Goal: Task Accomplishment & Management: Manage account settings

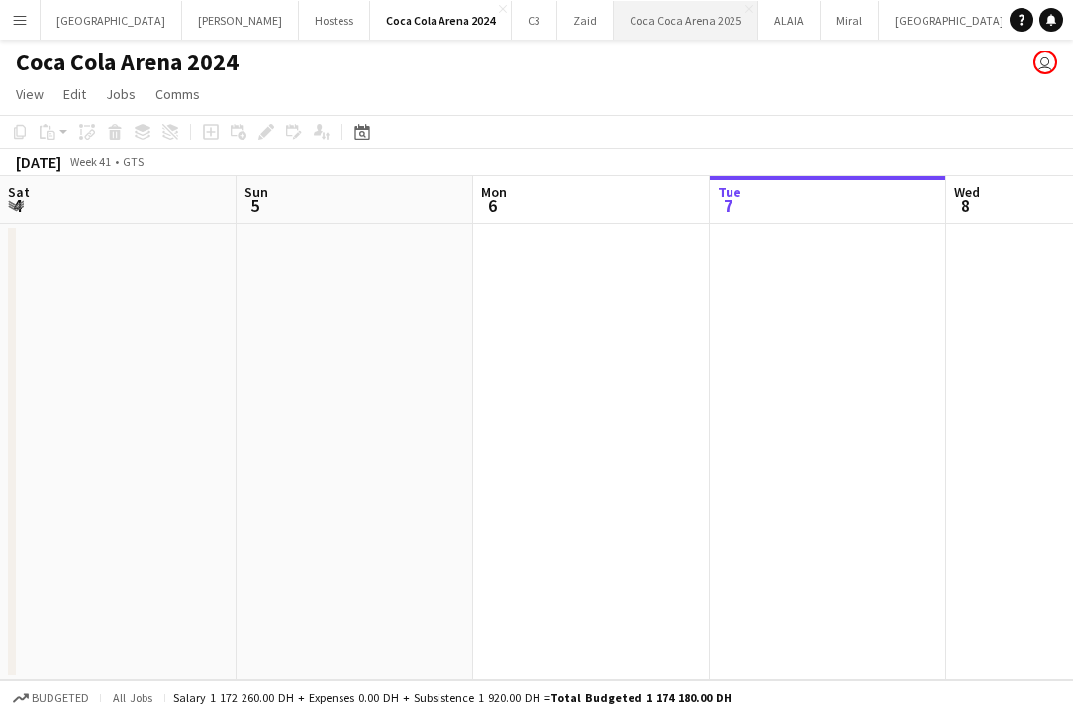
click at [614, 32] on button "[GEOGRAPHIC_DATA] 2025 Close" at bounding box center [686, 20] width 145 height 39
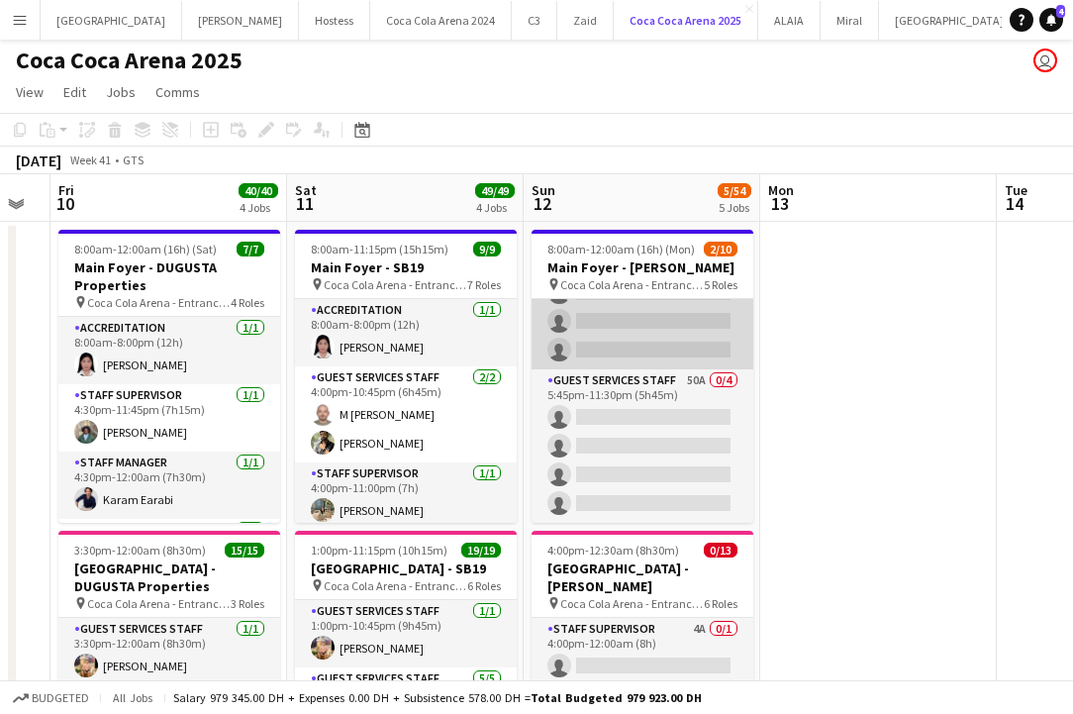
scroll to position [5, 0]
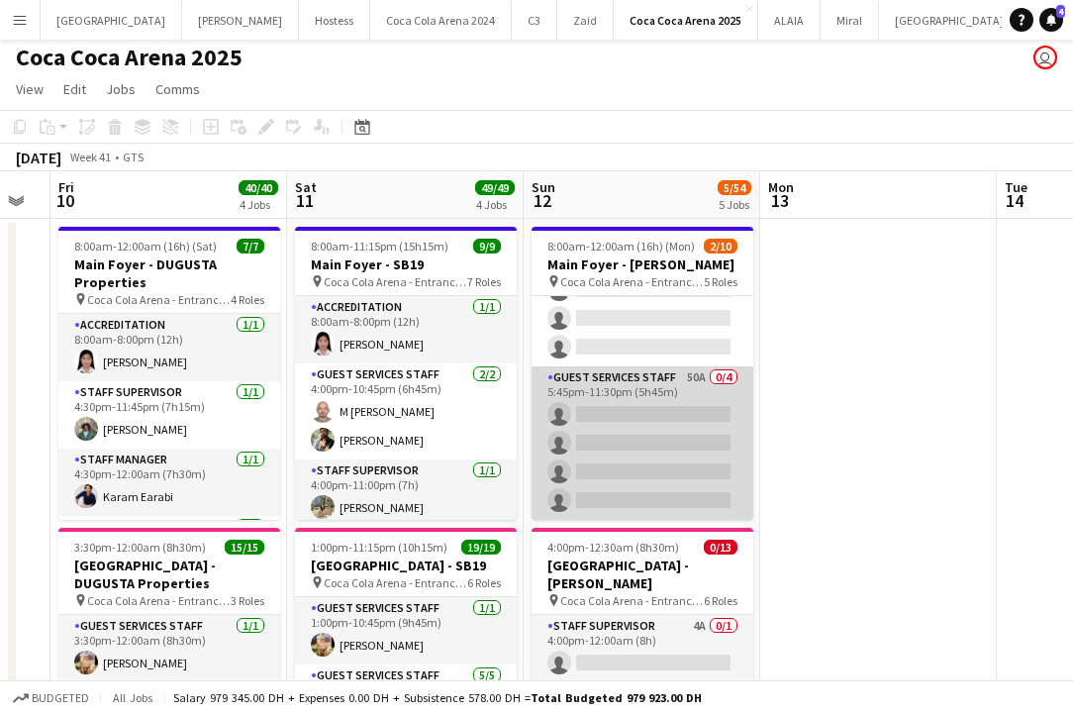
click at [669, 461] on app-card-role "Guest Services Staff 50A 0/4 5:45pm-11:30pm (5h45m) single-neutral-actions sing…" at bounding box center [643, 442] width 222 height 153
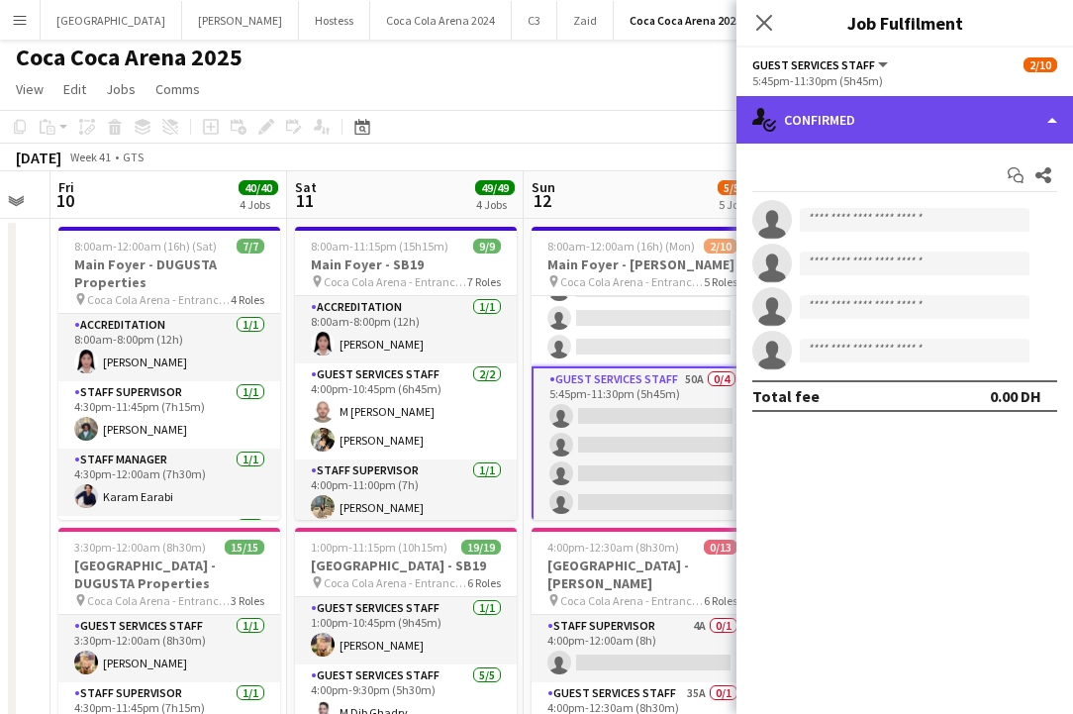
click at [906, 126] on div "single-neutral-actions-check-2 Confirmed" at bounding box center [905, 120] width 337 height 48
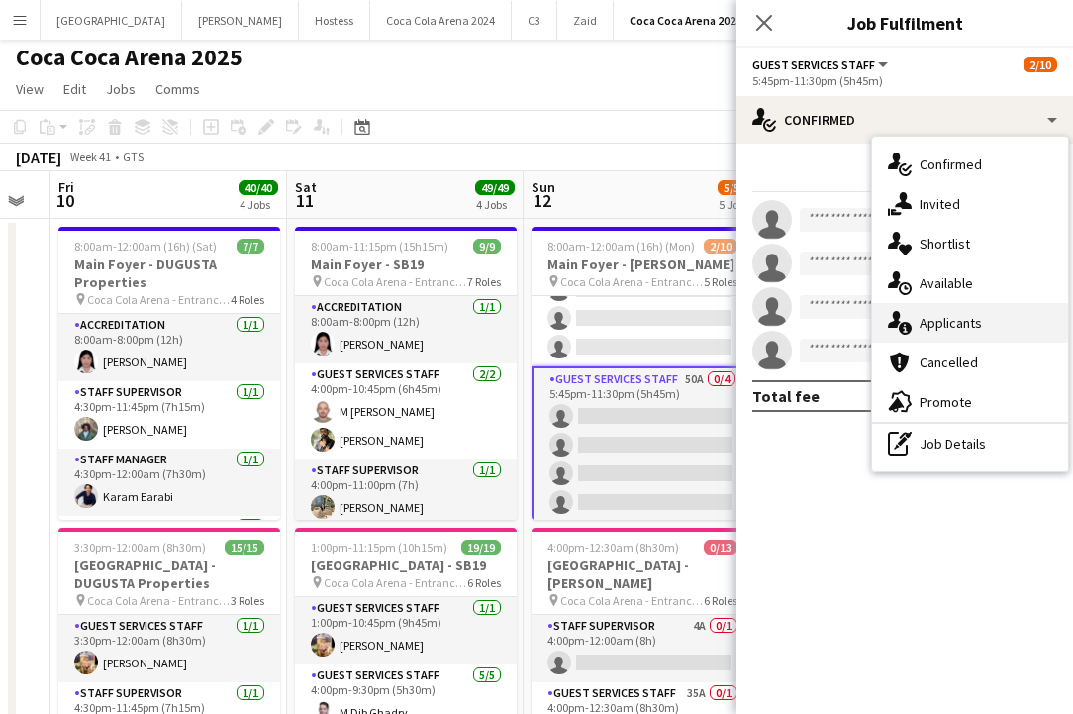
click at [945, 327] on span "Applicants" at bounding box center [951, 323] width 62 height 18
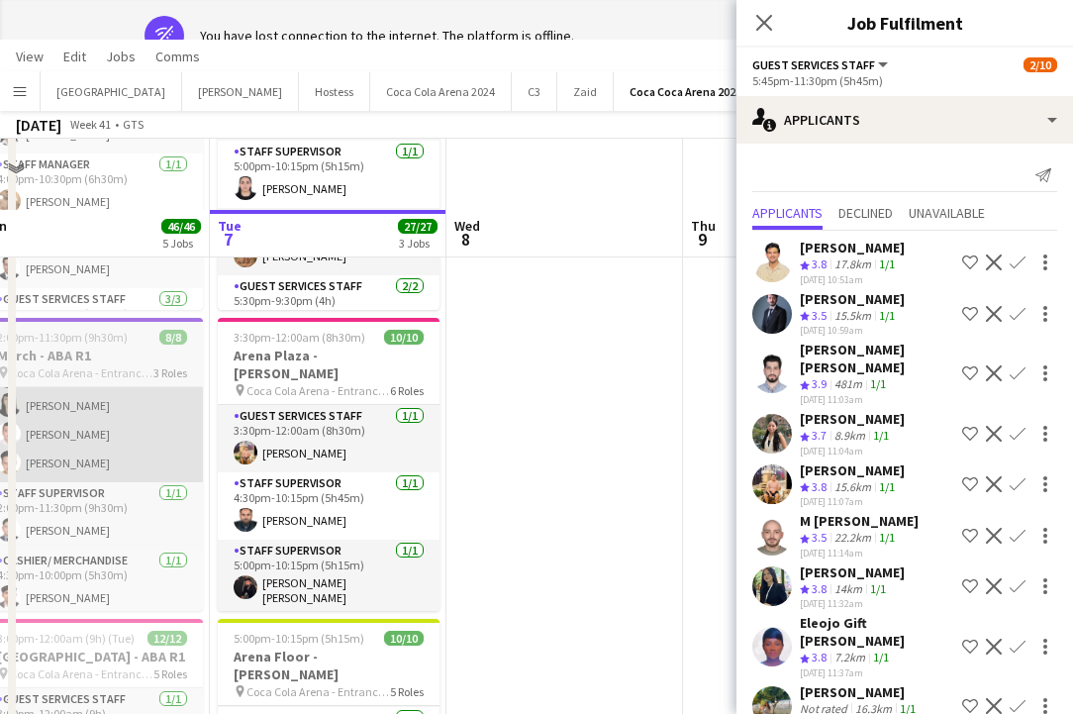
scroll to position [0, 0]
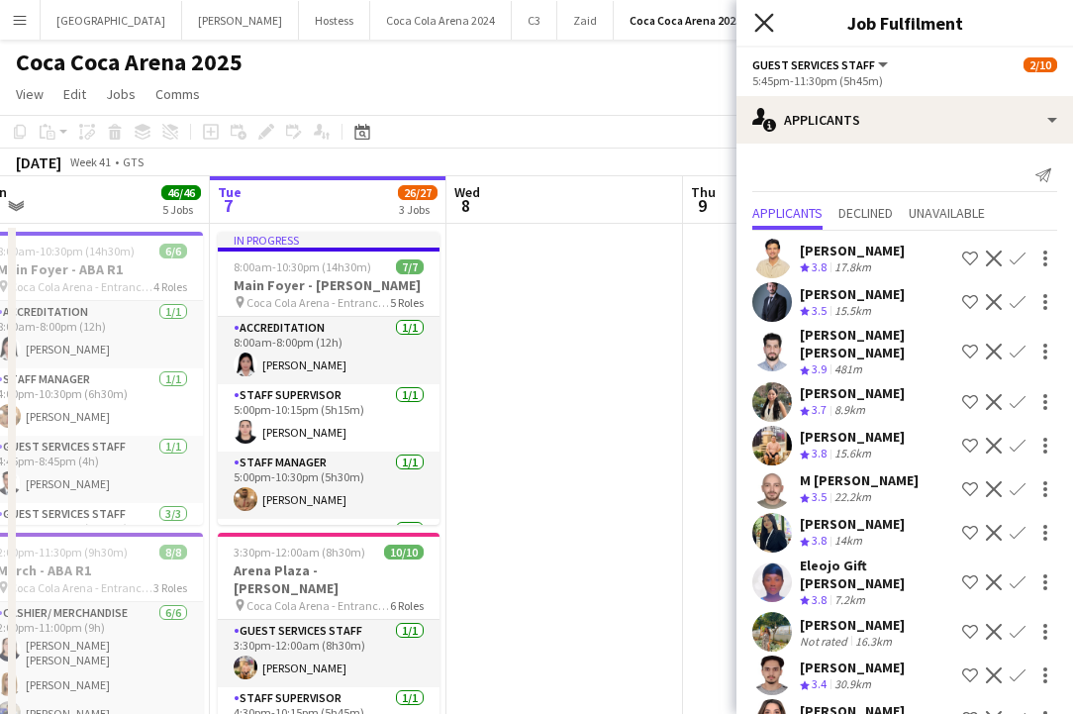
click at [764, 30] on icon "Close pop-in" at bounding box center [764, 22] width 19 height 19
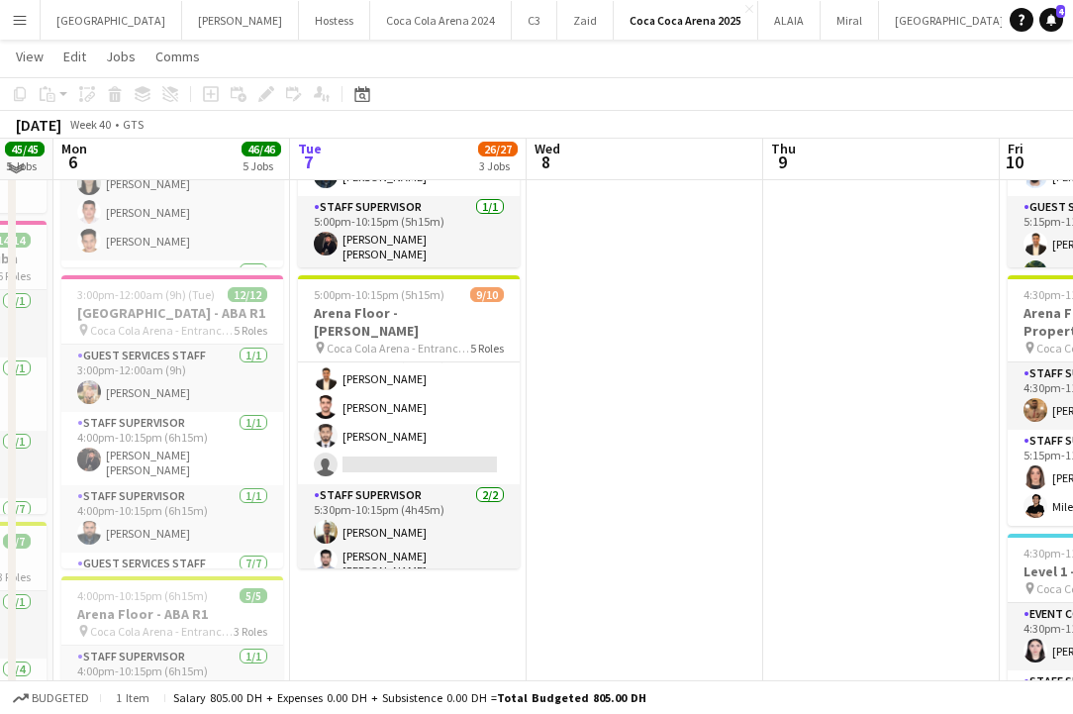
scroll to position [560, 0]
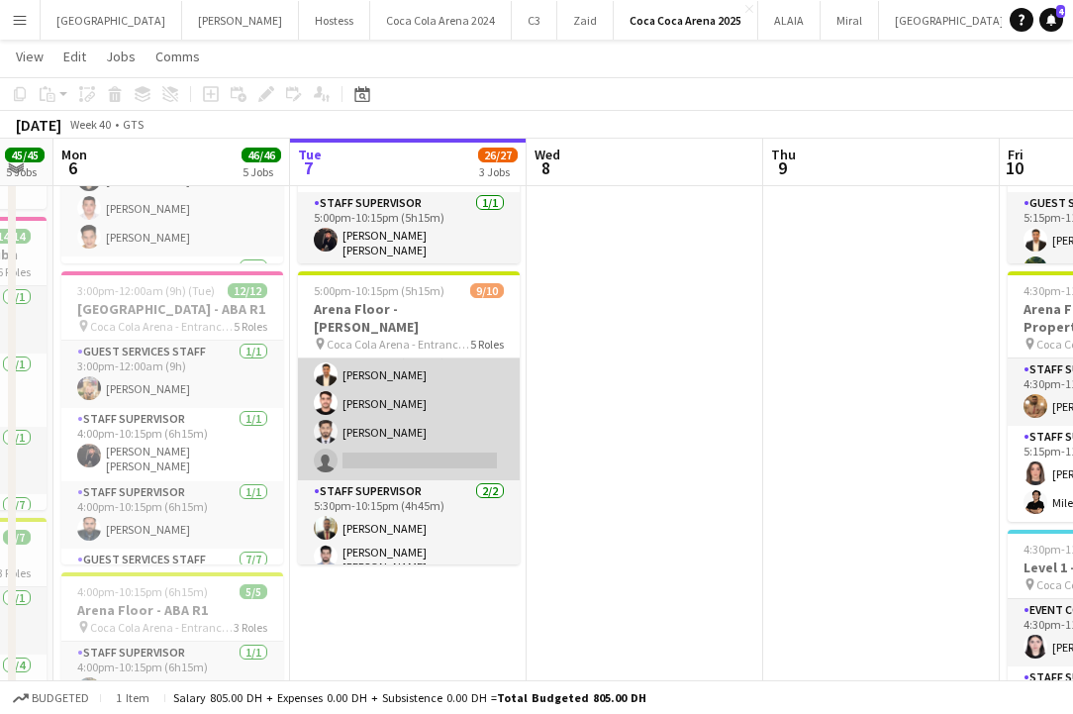
click at [387, 443] on app-card-role "Guest Services Staff 50A [DATE] 5:30pm-10:00pm (4h30m) [PERSON_NAME] single-neu…" at bounding box center [409, 403] width 222 height 153
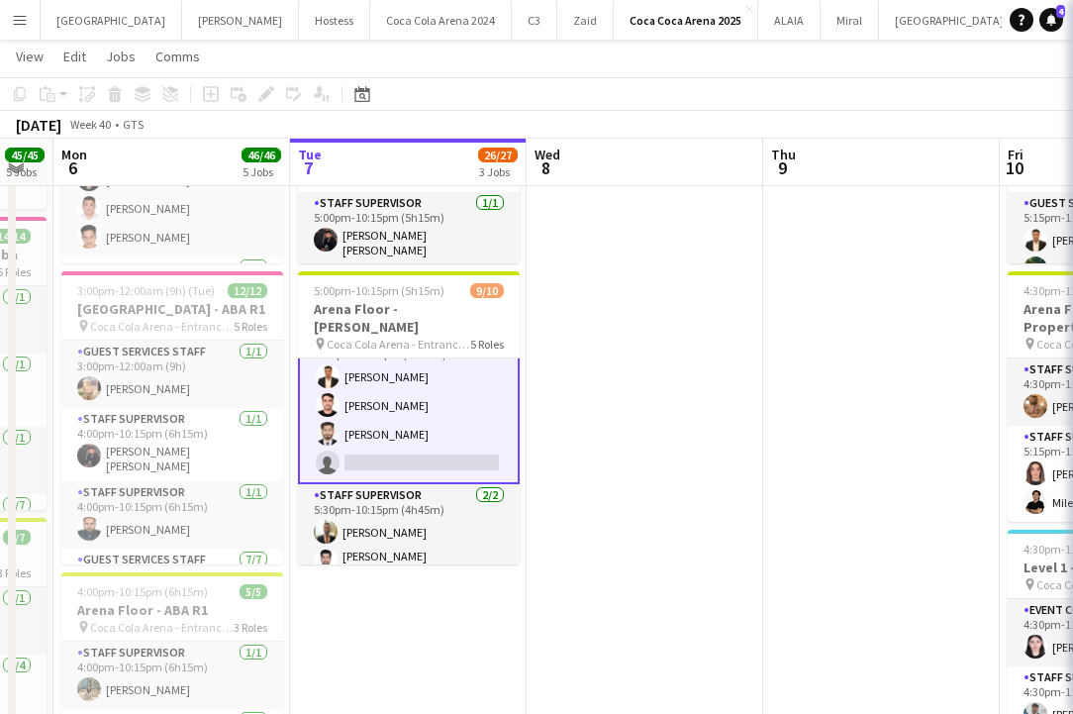
scroll to position [264, 0]
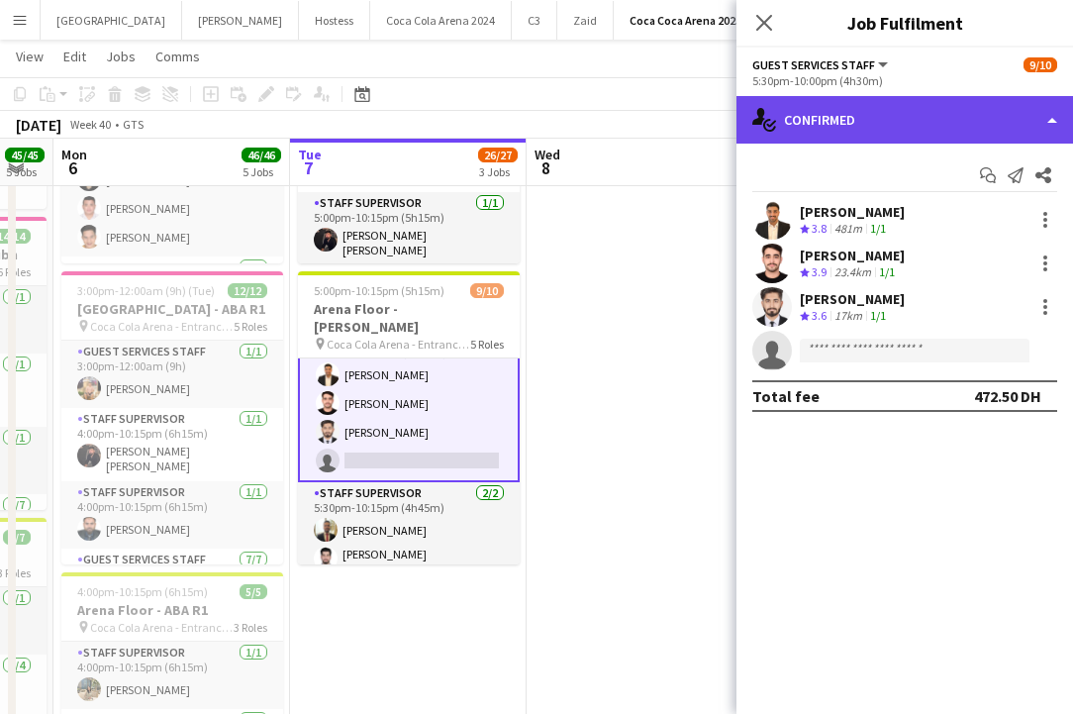
click at [885, 136] on div "single-neutral-actions-check-2 Confirmed" at bounding box center [905, 120] width 337 height 48
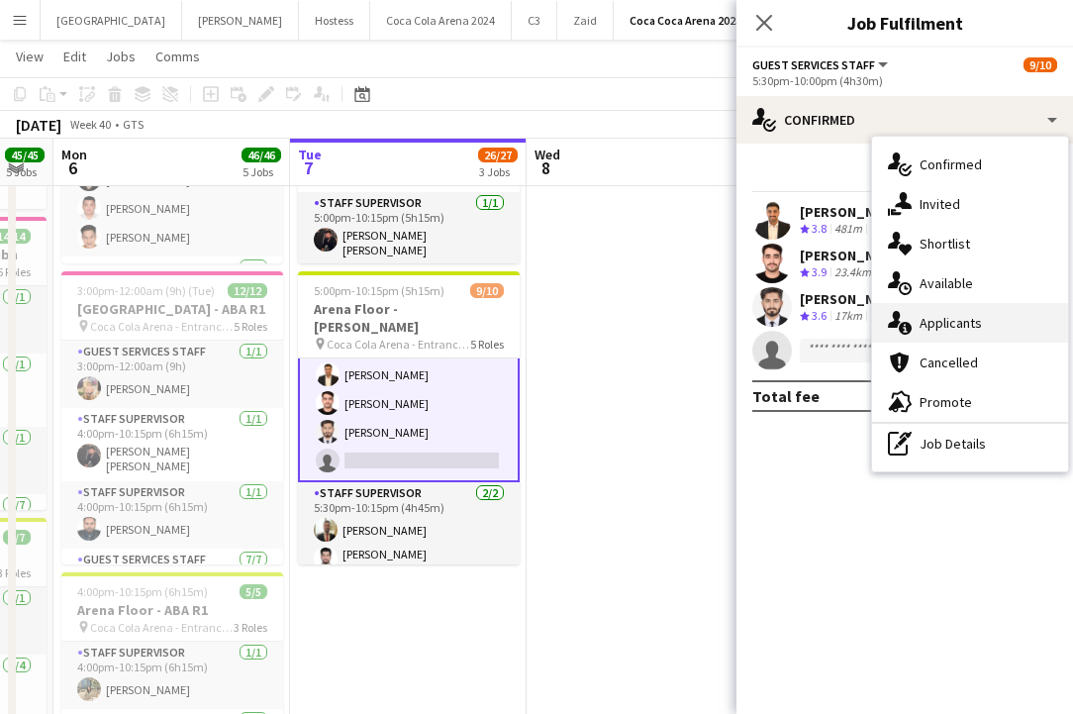
click at [961, 320] on span "Applicants" at bounding box center [951, 323] width 62 height 18
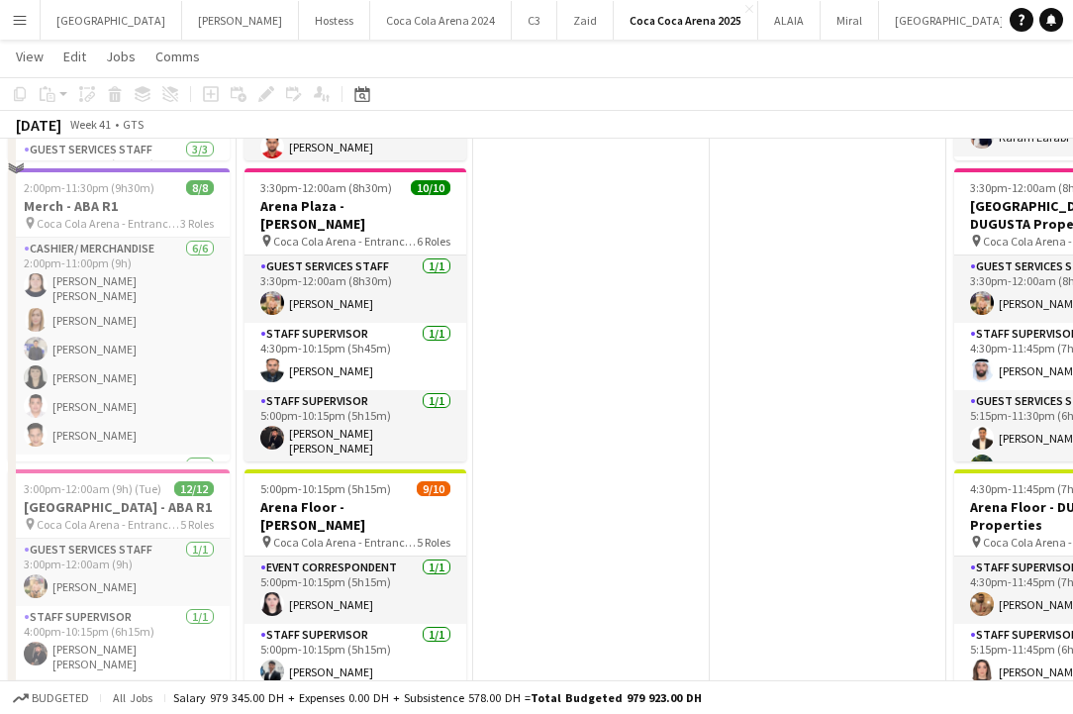
scroll to position [592, 0]
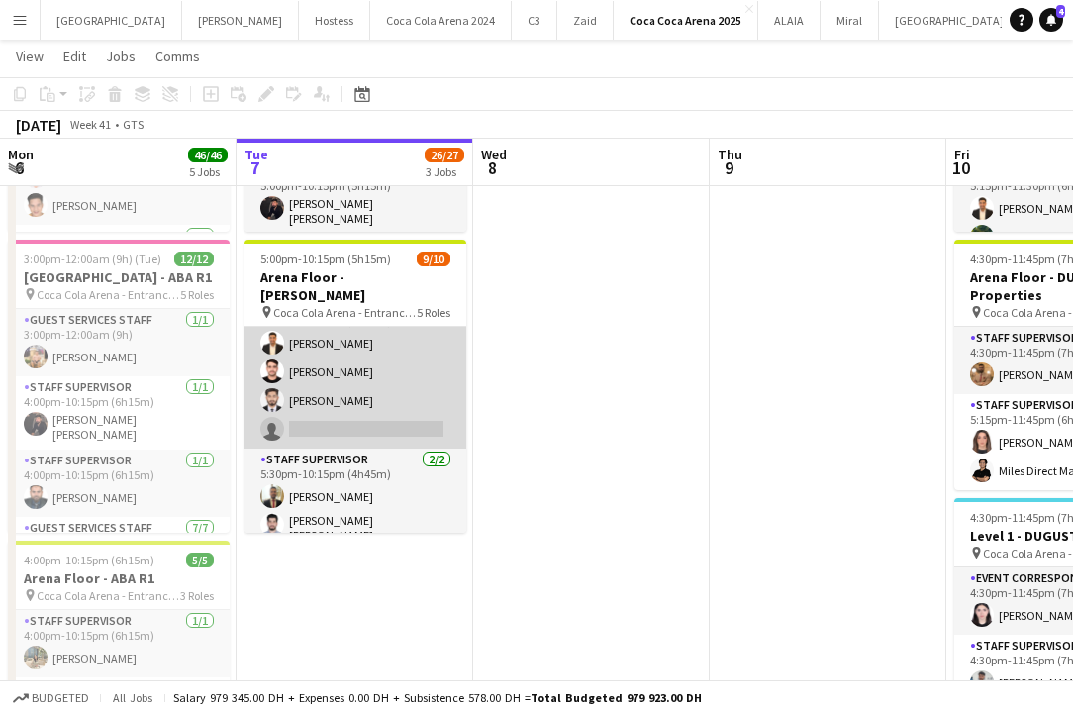
click at [391, 415] on app-card-role "Guest Services Staff 50A [DATE] 5:30pm-10:00pm (4h30m) [PERSON_NAME] single-neu…" at bounding box center [356, 371] width 222 height 153
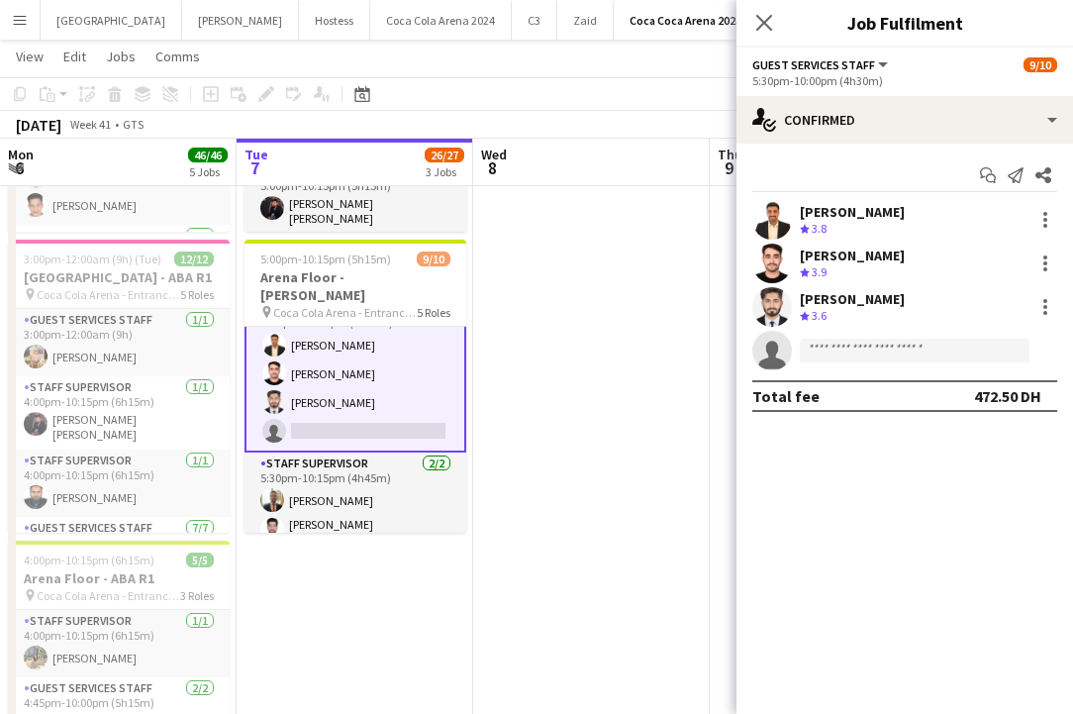
scroll to position [264, 0]
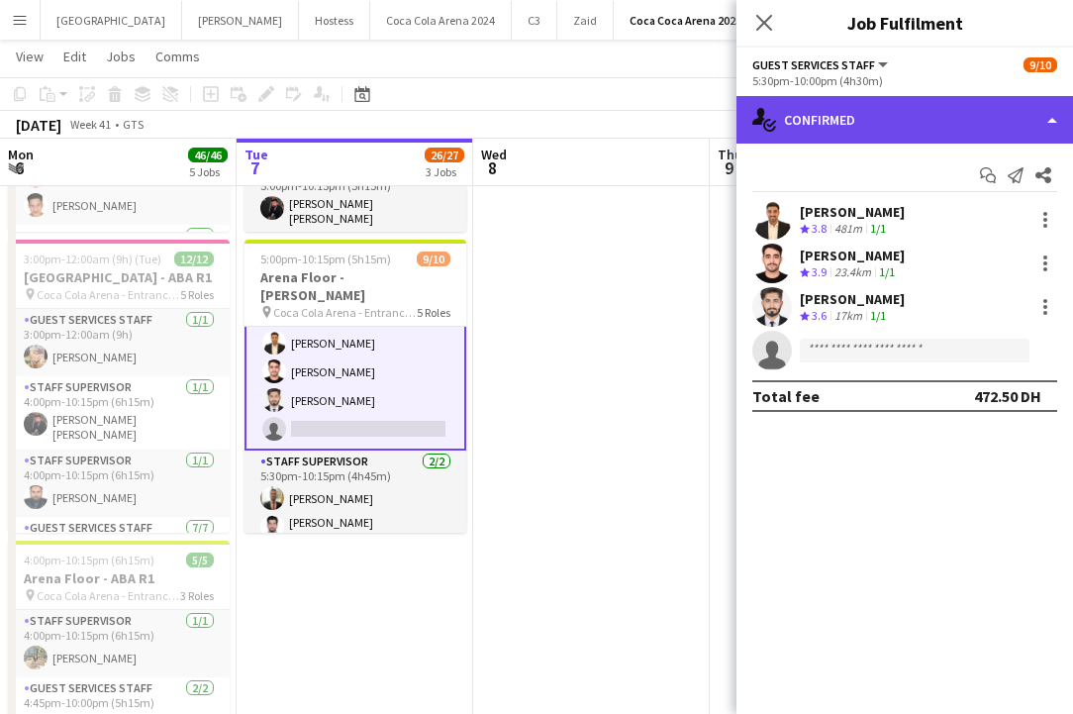
click at [891, 119] on div "single-neutral-actions-check-2 Confirmed" at bounding box center [905, 120] width 337 height 48
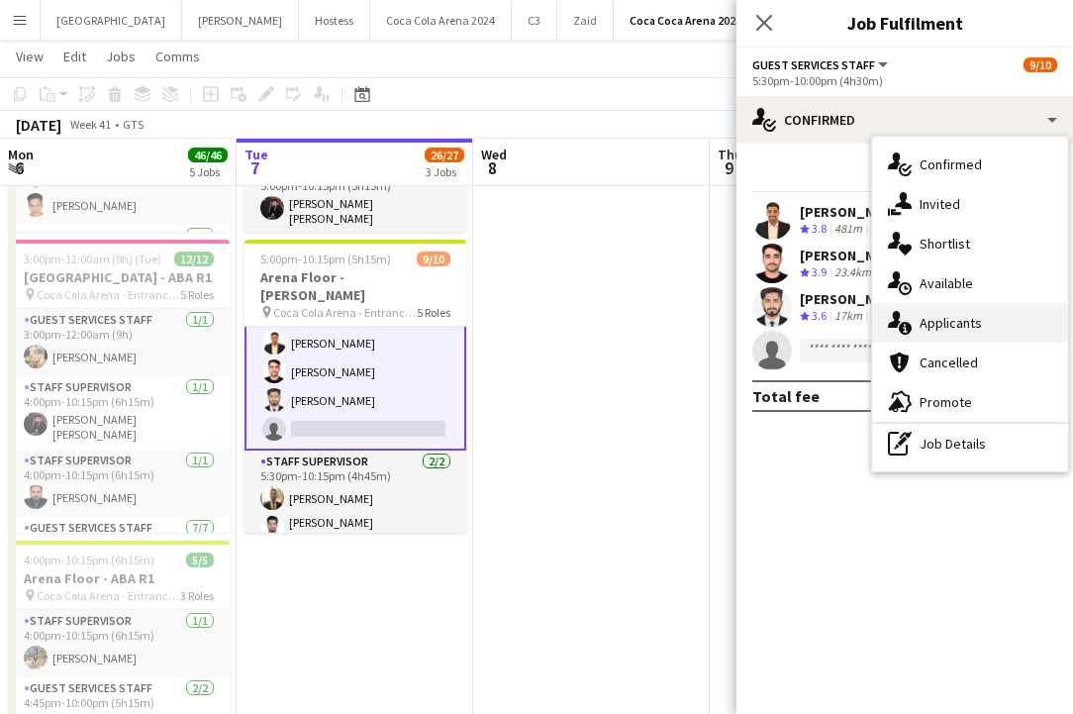
click at [952, 331] on span "Applicants" at bounding box center [951, 323] width 62 height 18
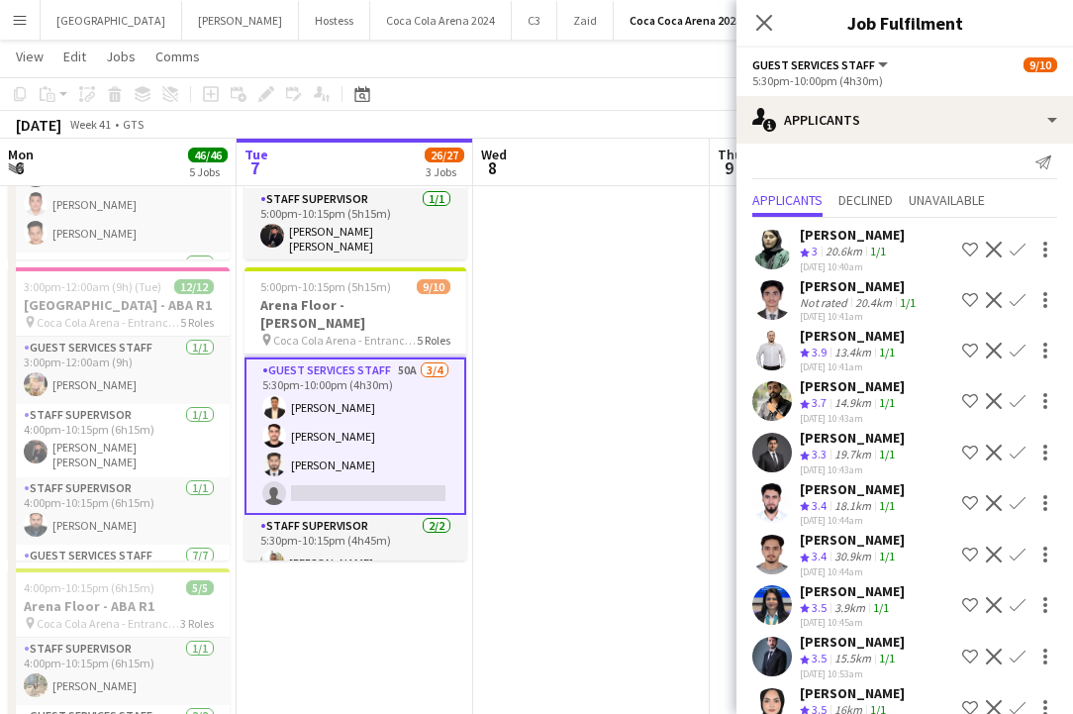
scroll to position [220, 0]
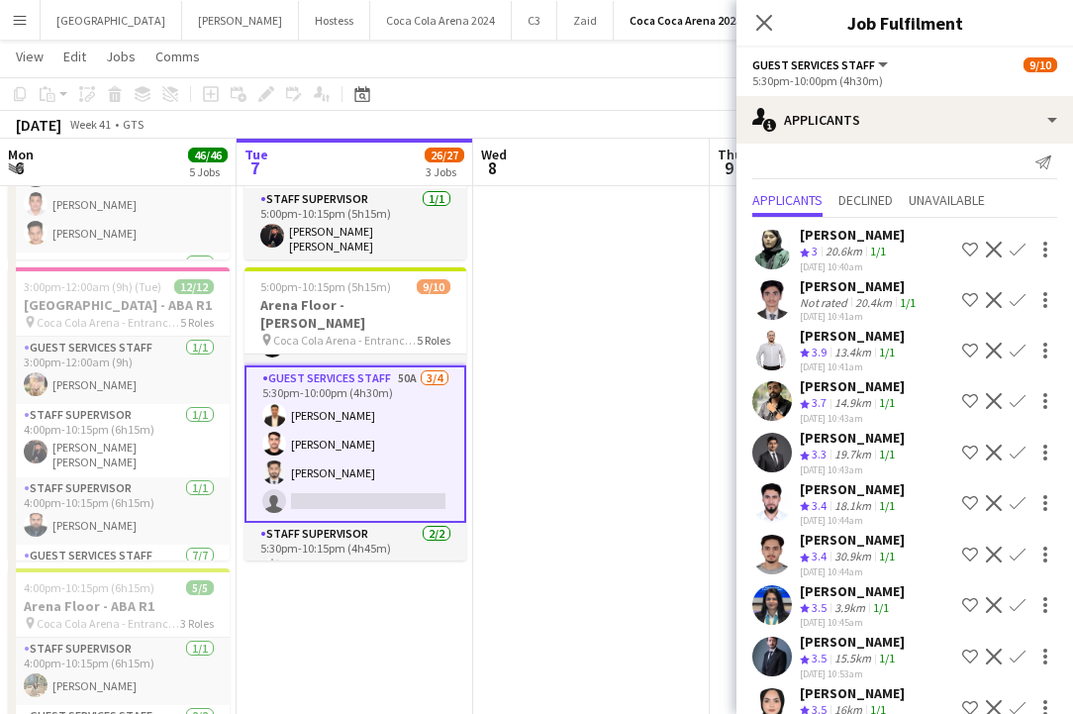
click at [1008, 395] on button "Confirm" at bounding box center [1018, 401] width 24 height 24
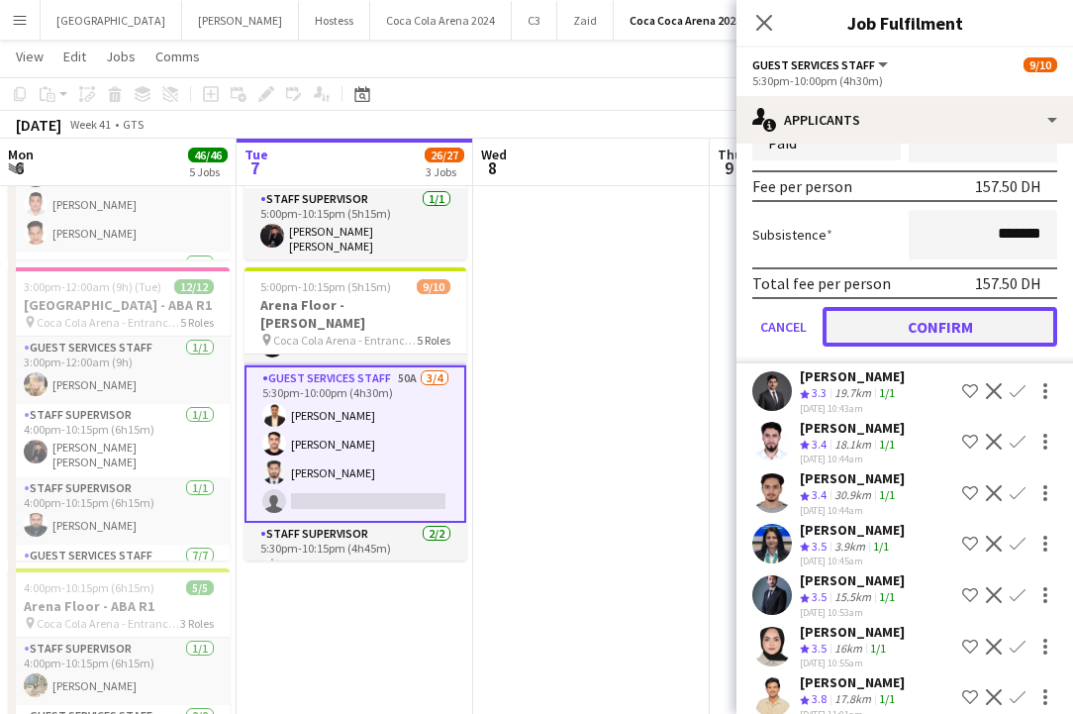
click at [869, 331] on button "Confirm" at bounding box center [940, 327] width 235 height 40
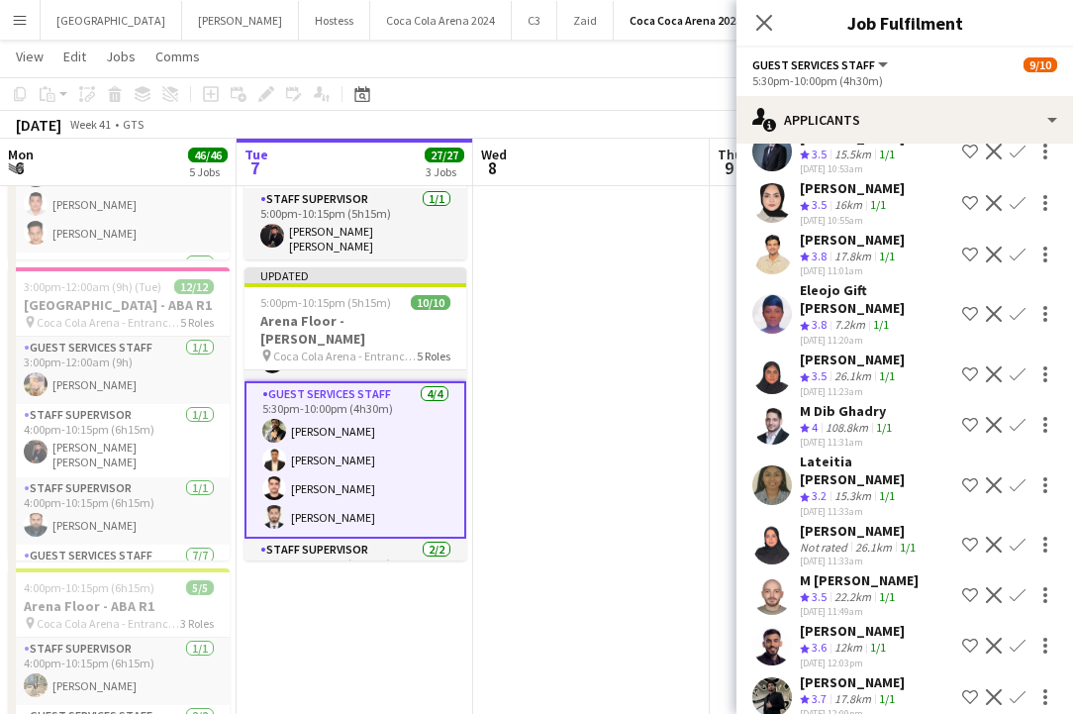
scroll to position [23, 0]
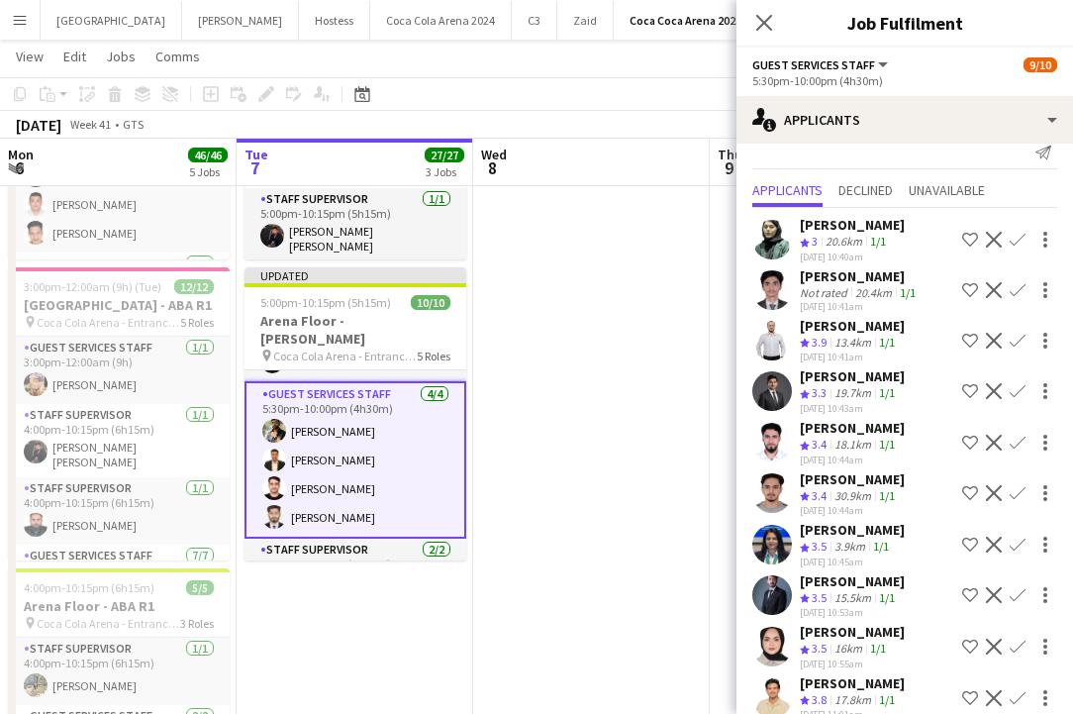
click at [316, 417] on app-card-role "Guest Services Staff [DATE] 5:30pm-10:00pm (4h30m) [PERSON_NAME] Abdullah Aburj…" at bounding box center [356, 459] width 222 height 157
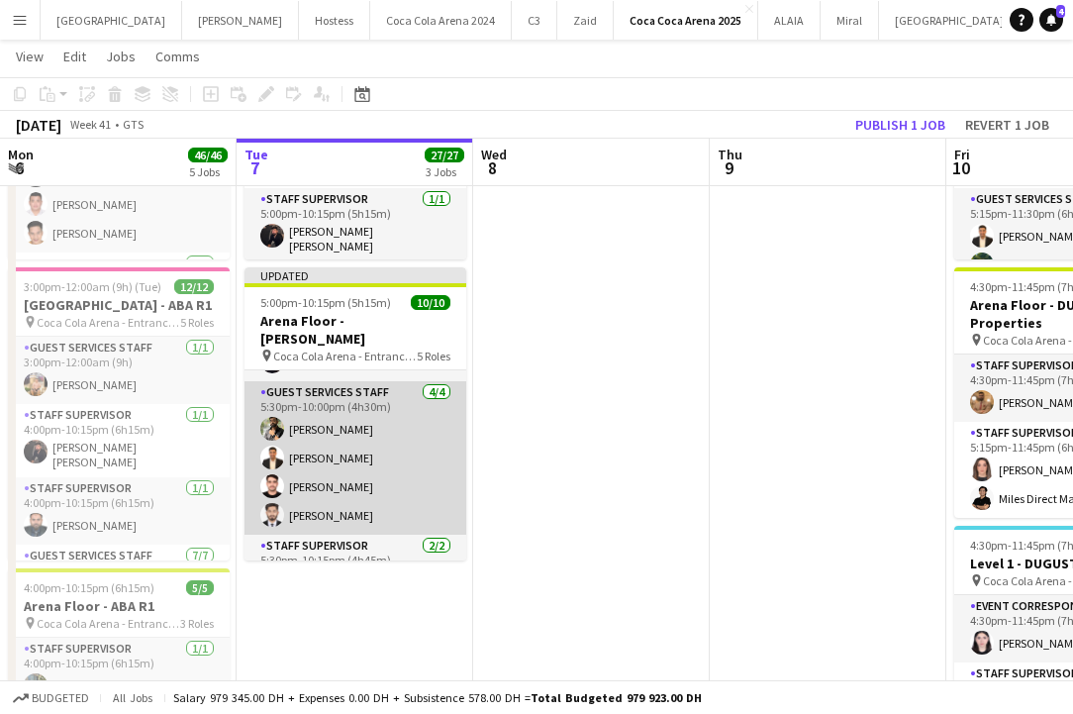
click at [316, 417] on app-card-role "Guest Services Staff [DATE] 5:30pm-10:00pm (4h30m) [PERSON_NAME] Abdullah Aburj…" at bounding box center [356, 457] width 222 height 153
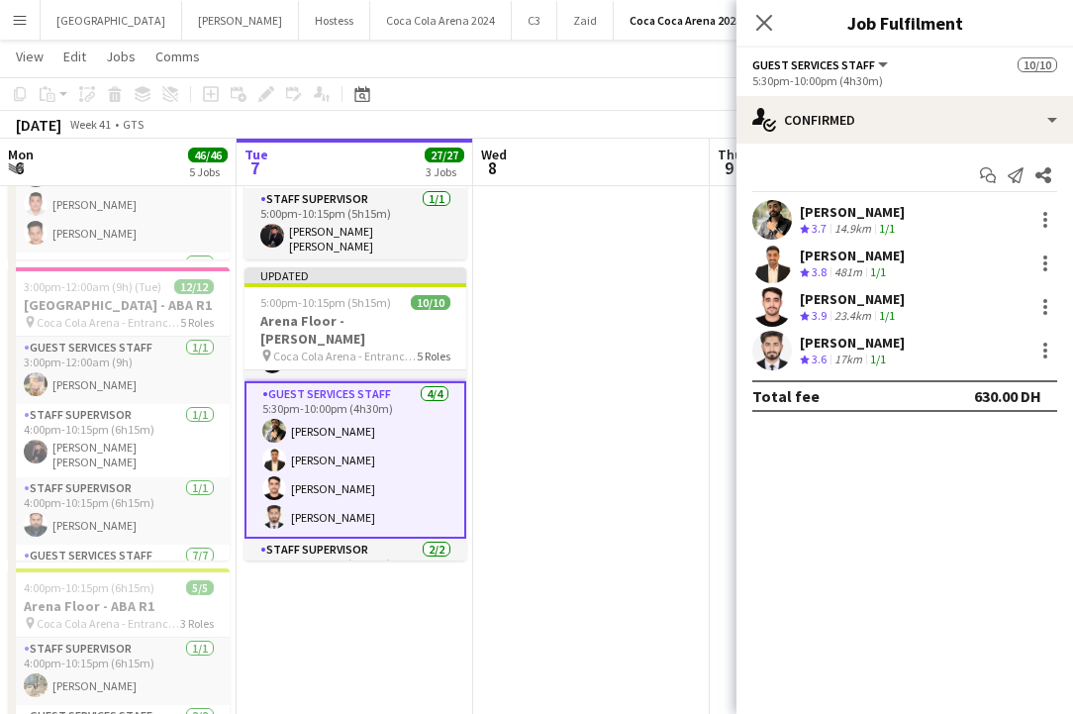
click at [764, 210] on app-user-avatar at bounding box center [773, 220] width 40 height 40
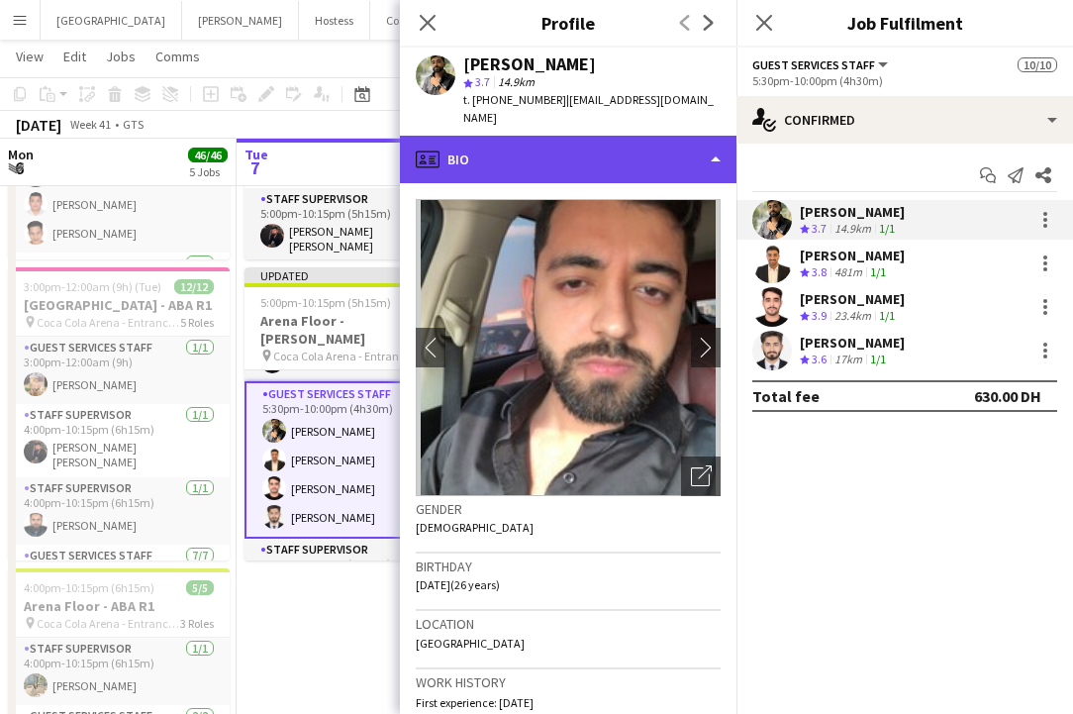
click at [539, 136] on div "profile Bio" at bounding box center [568, 160] width 337 height 48
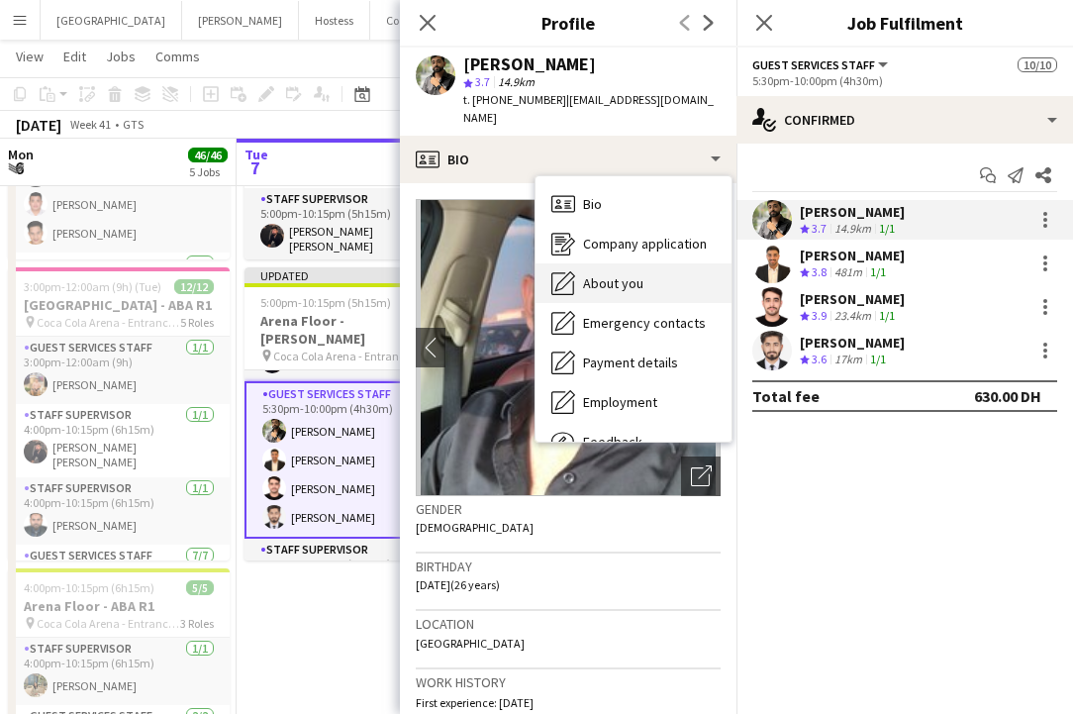
click at [596, 274] on span "About you" at bounding box center [613, 283] width 60 height 18
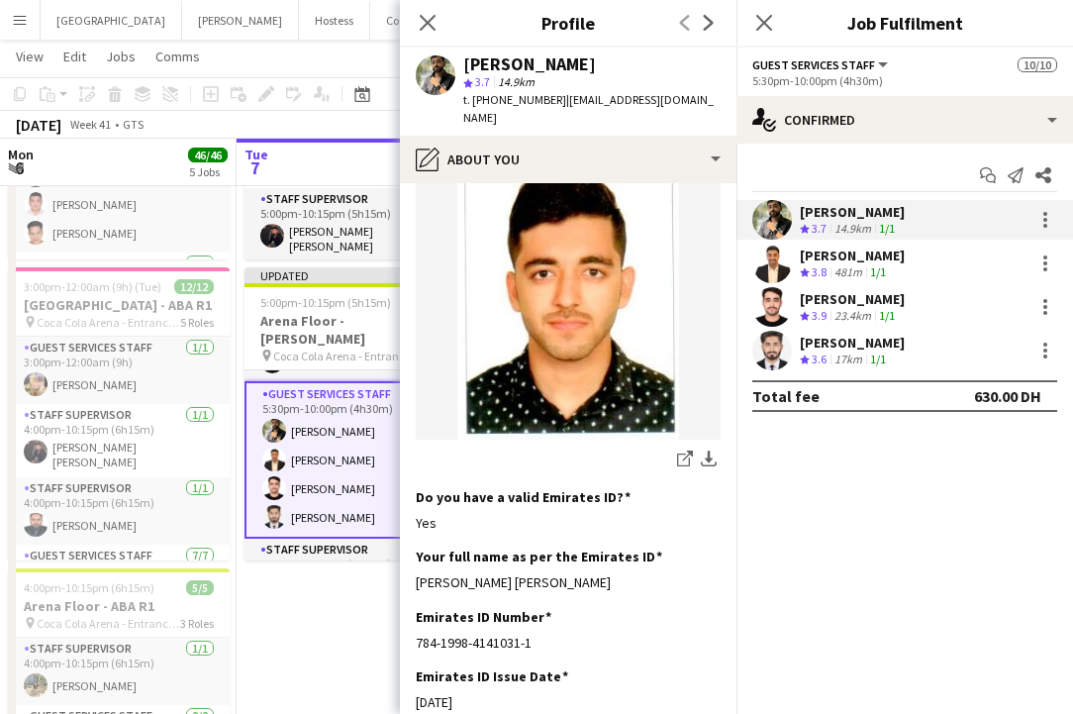
scroll to position [435, 0]
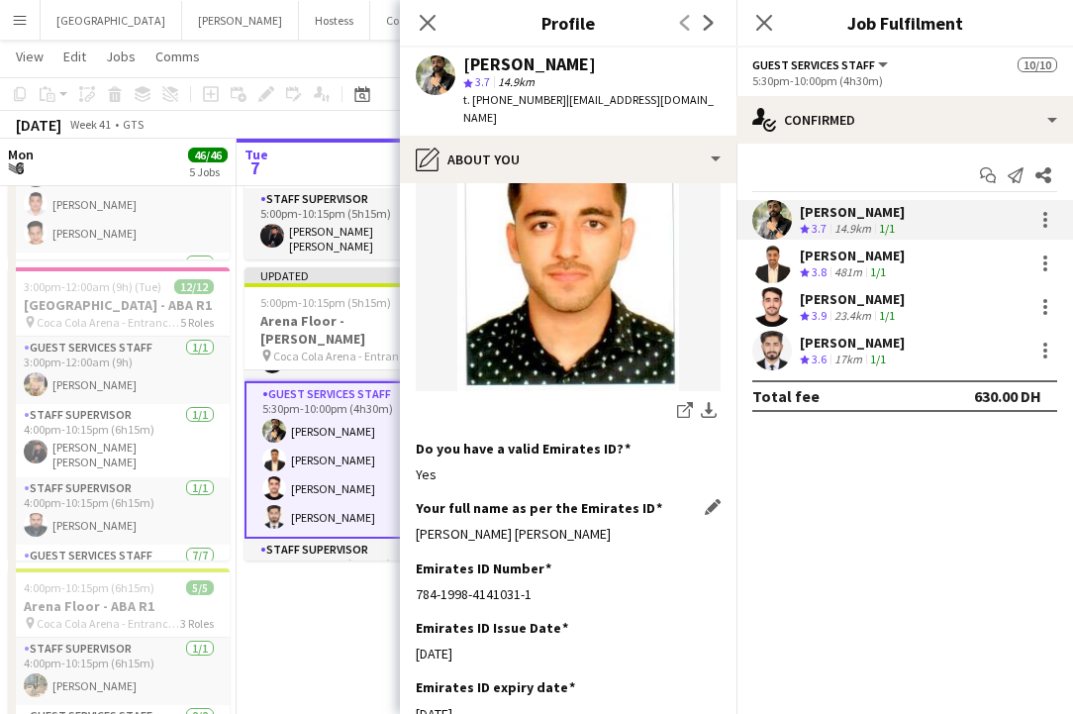
drag, startPoint x: 412, startPoint y: 517, endPoint x: 620, endPoint y: 517, distance: 207.9
click at [620, 517] on app-section-data-types "Bio Edit this field computer science graduate with a passion for both technolog…" at bounding box center [568, 448] width 337 height 531
copy div "[PERSON_NAME] [PERSON_NAME]"
click at [431, 26] on icon at bounding box center [427, 22] width 19 height 19
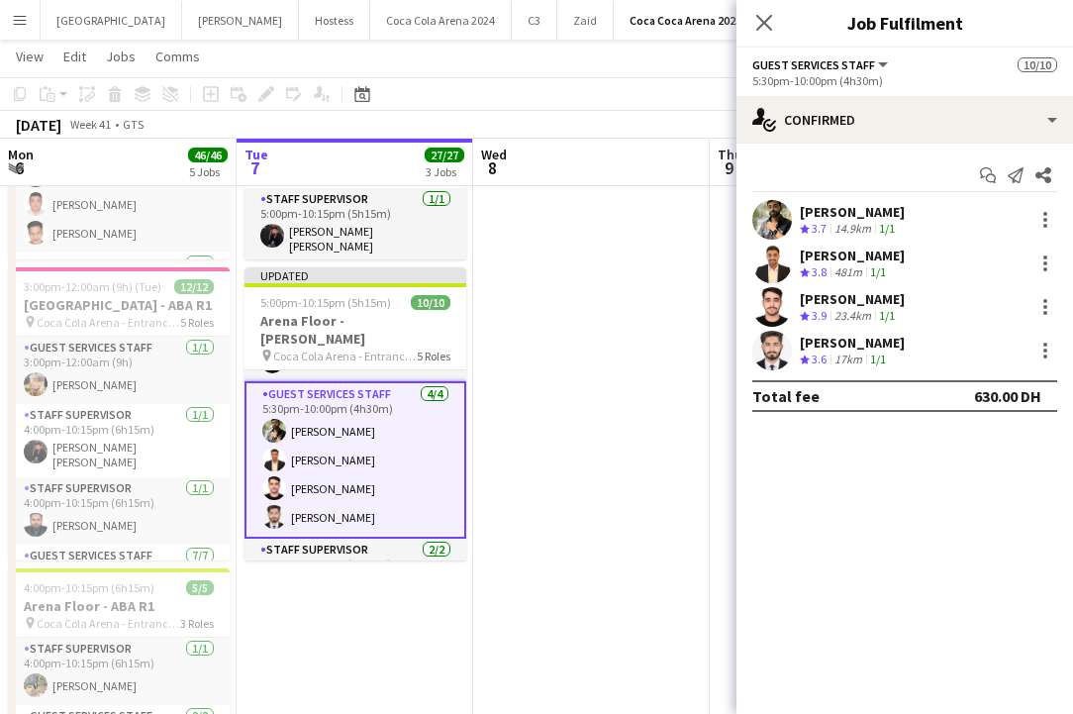
click at [747, 23] on div "Close pop-in" at bounding box center [764, 23] width 55 height 46
click at [769, 23] on icon "Close pop-in" at bounding box center [764, 22] width 19 height 19
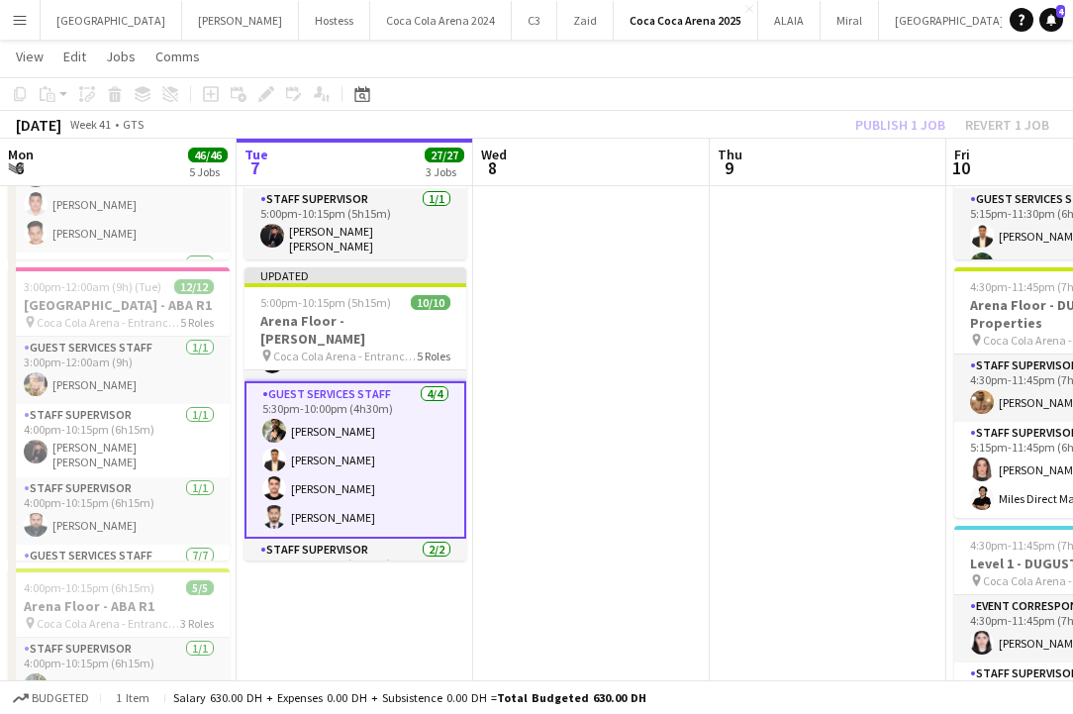
click at [863, 133] on div "Publish 1 job Revert 1 job" at bounding box center [953, 125] width 242 height 26
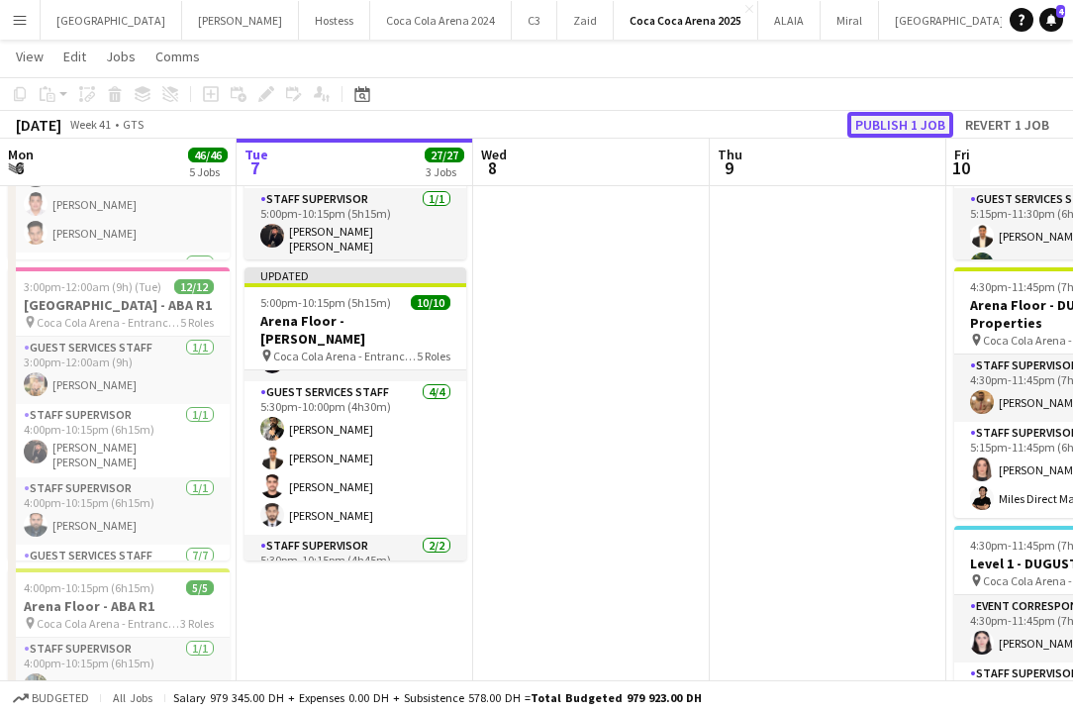
click at [867, 126] on button "Publish 1 job" at bounding box center [901, 125] width 106 height 26
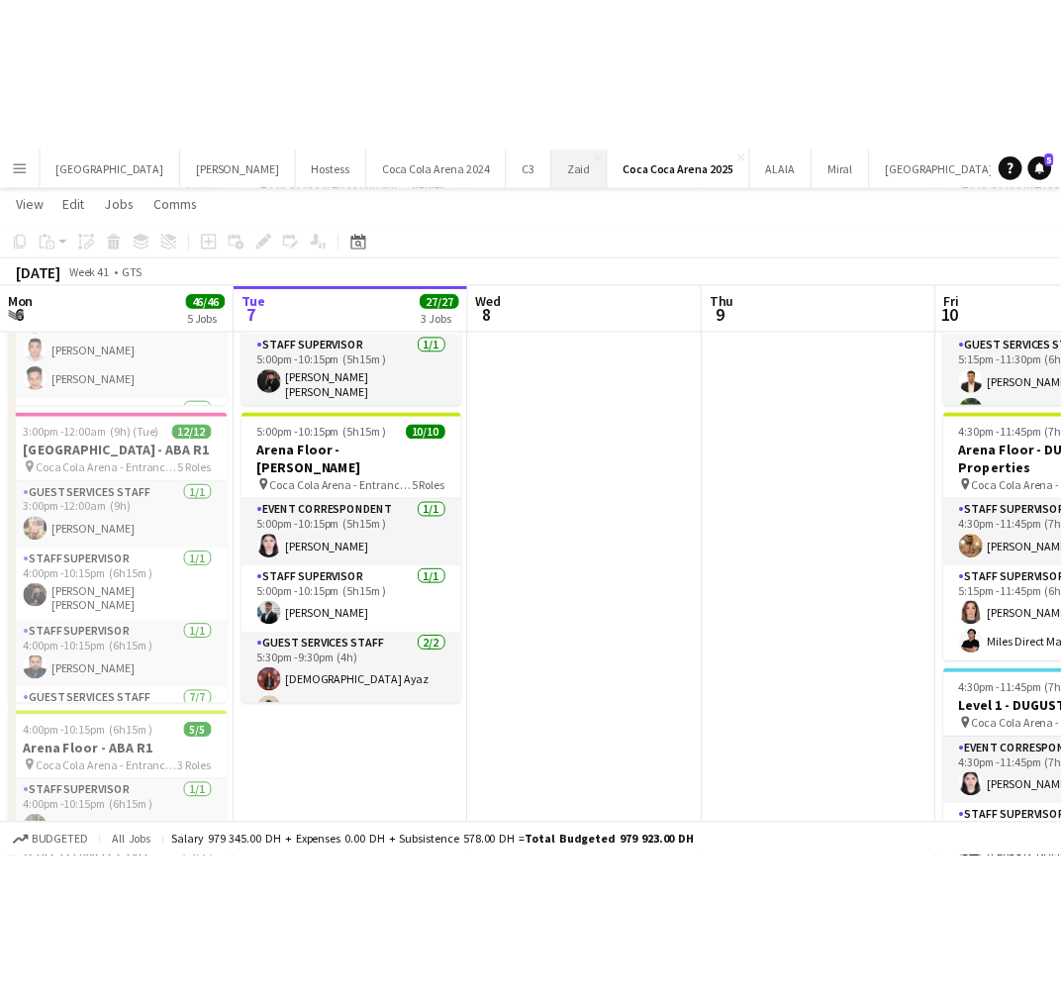
scroll to position [0, 0]
